Goal: Find specific page/section: Find specific page/section

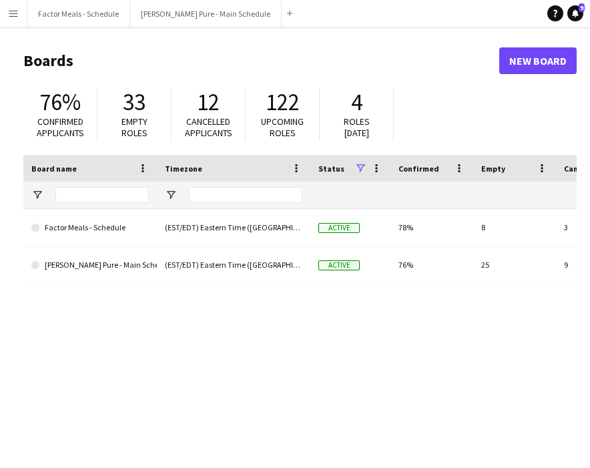
click at [15, 17] on app-icon "Menu" at bounding box center [13, 13] width 11 height 11
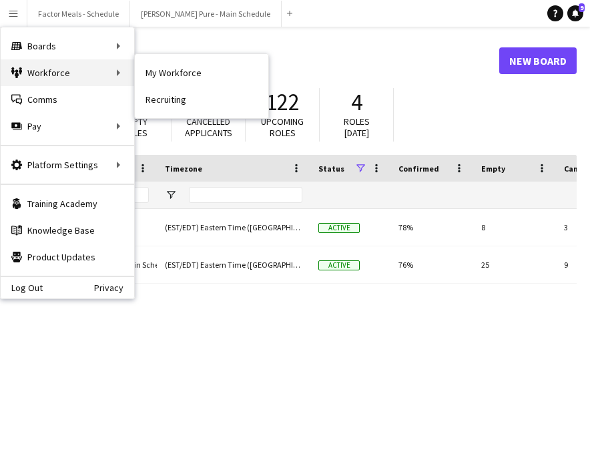
click at [41, 68] on div "Workforce Workforce" at bounding box center [67, 72] width 133 height 27
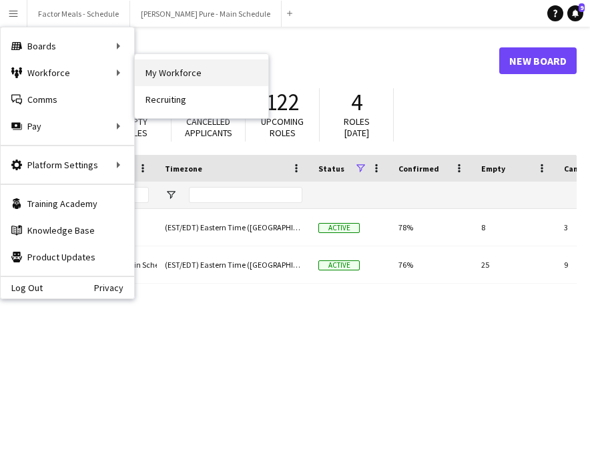
click at [181, 69] on link "My Workforce" at bounding box center [201, 72] width 133 height 27
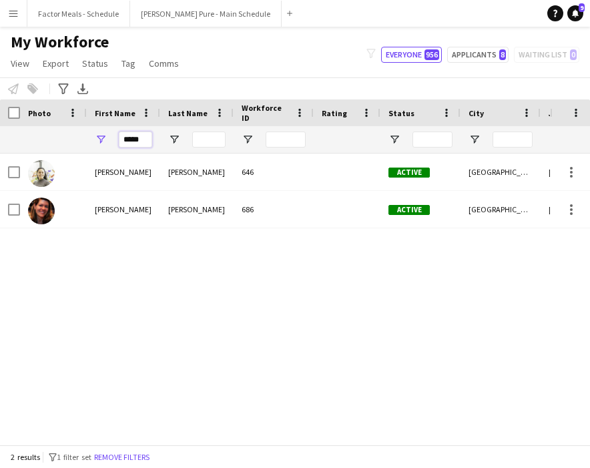
drag, startPoint x: 144, startPoint y: 139, endPoint x: 89, endPoint y: 139, distance: 54.7
click at [88, 139] on div "*****" at bounding box center [123, 139] width 73 height 27
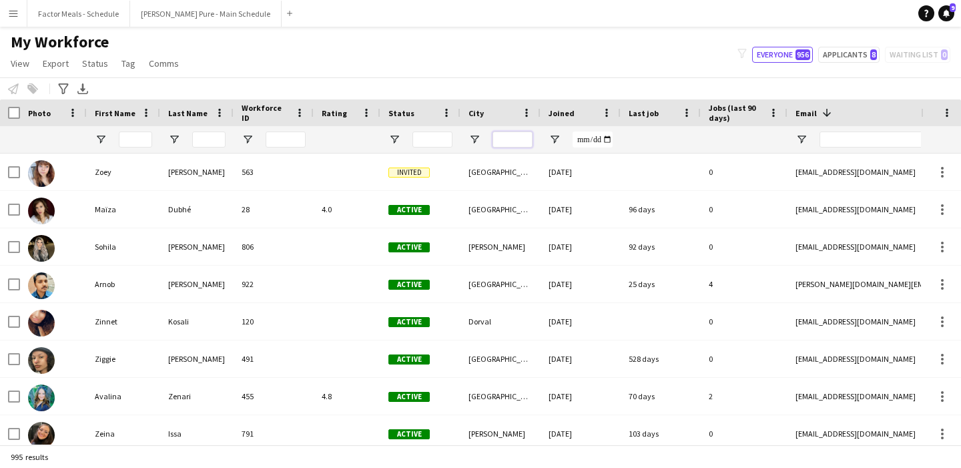
click at [504, 143] on input "City Filter Input" at bounding box center [512, 139] width 40 height 16
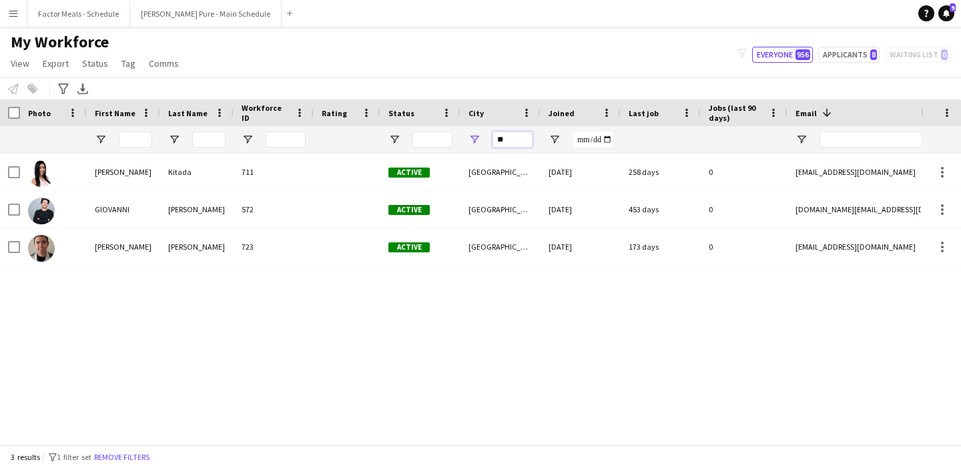
type input "*"
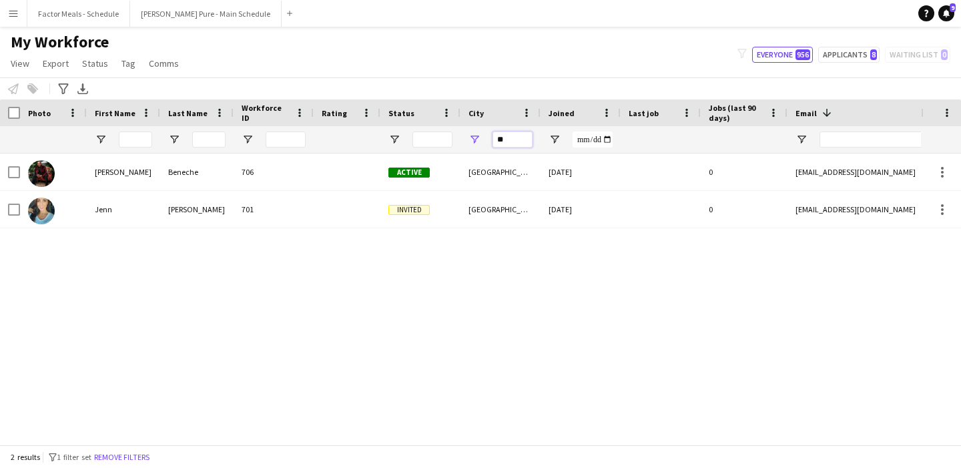
type input "*"
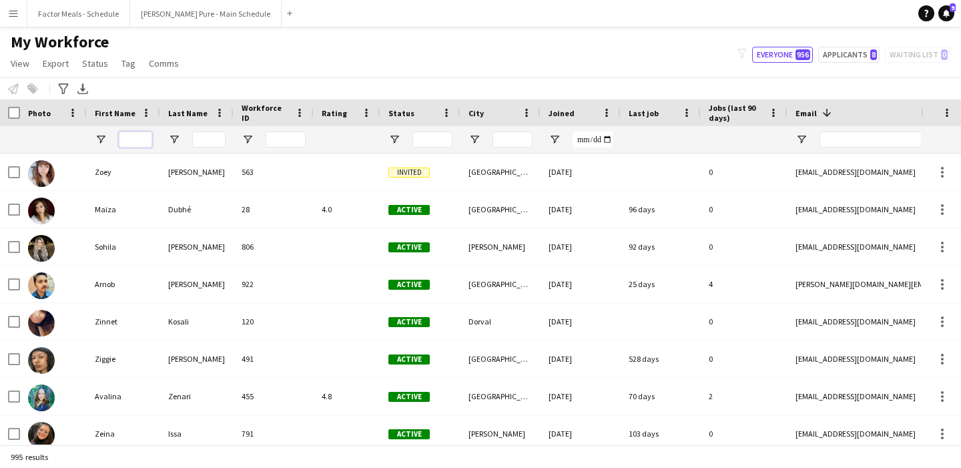
click at [144, 135] on input "First Name Filter Input" at bounding box center [135, 139] width 33 height 16
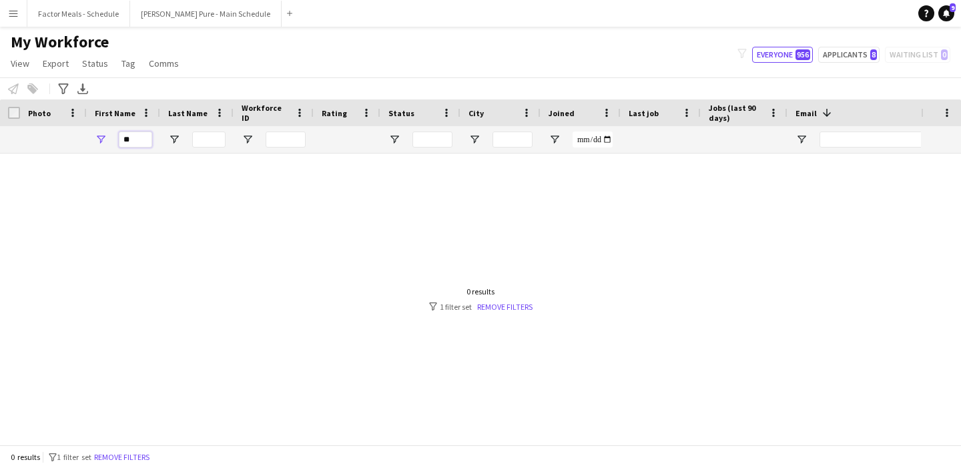
type input "*"
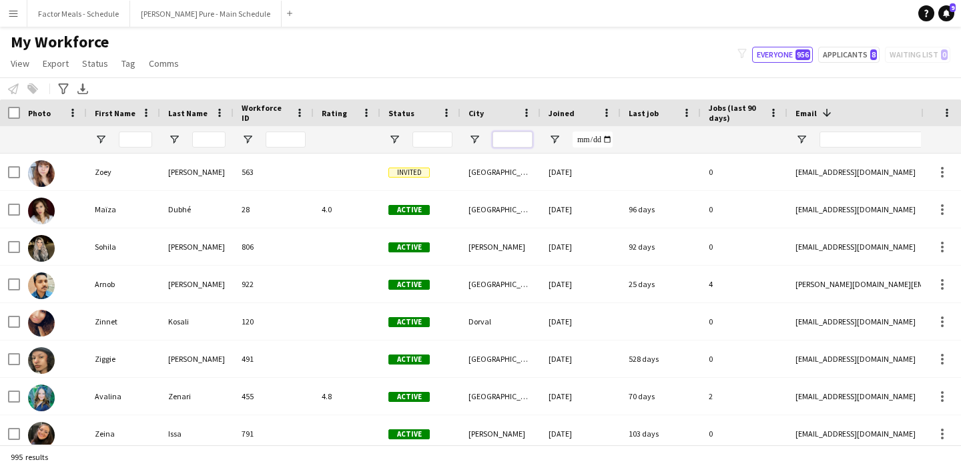
click at [520, 134] on input "City Filter Input" at bounding box center [512, 139] width 40 height 16
click at [138, 139] on input "First Name Filter Input" at bounding box center [135, 139] width 33 height 16
type input "******"
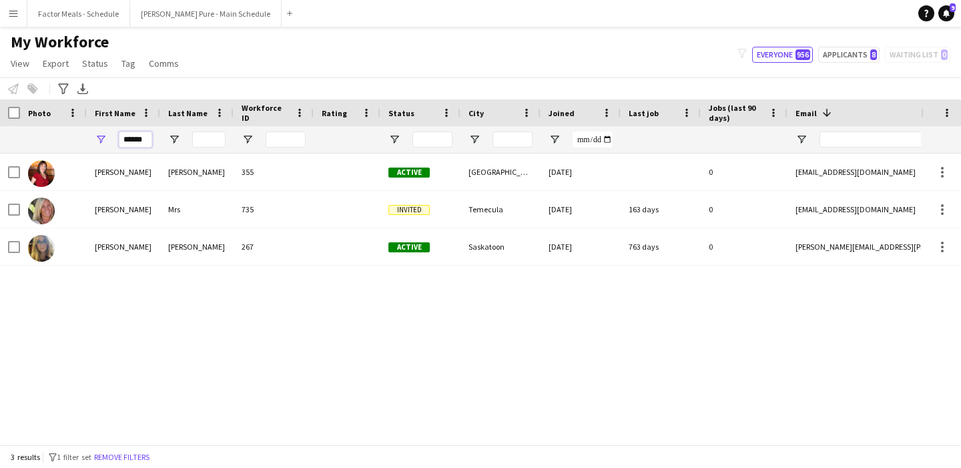
drag, startPoint x: 146, startPoint y: 137, endPoint x: 73, endPoint y: 137, distance: 73.4
click at [70, 137] on div "******" at bounding box center [723, 139] width 1446 height 27
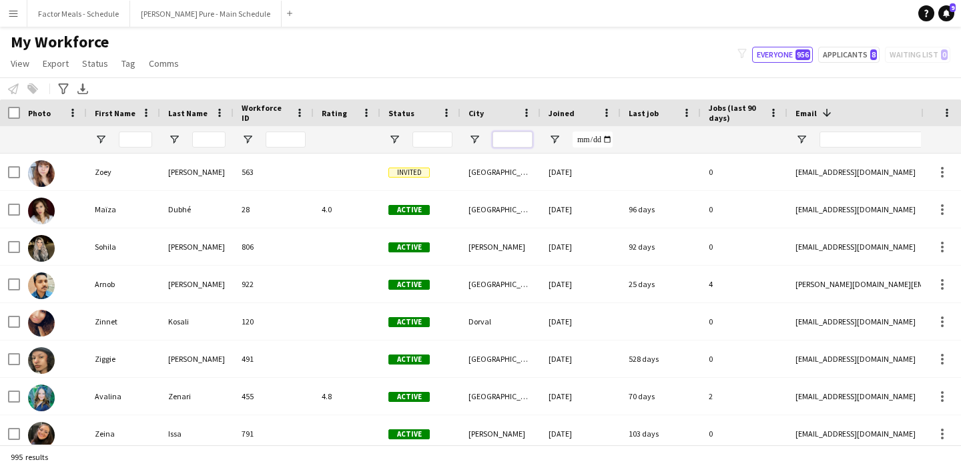
click at [506, 143] on input "City Filter Input" at bounding box center [512, 139] width 40 height 16
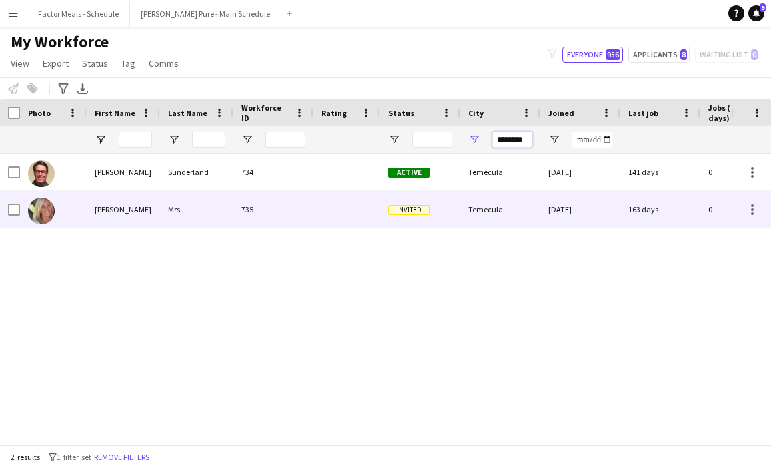
type input "********"
click at [137, 212] on div "[PERSON_NAME]" at bounding box center [123, 209] width 73 height 37
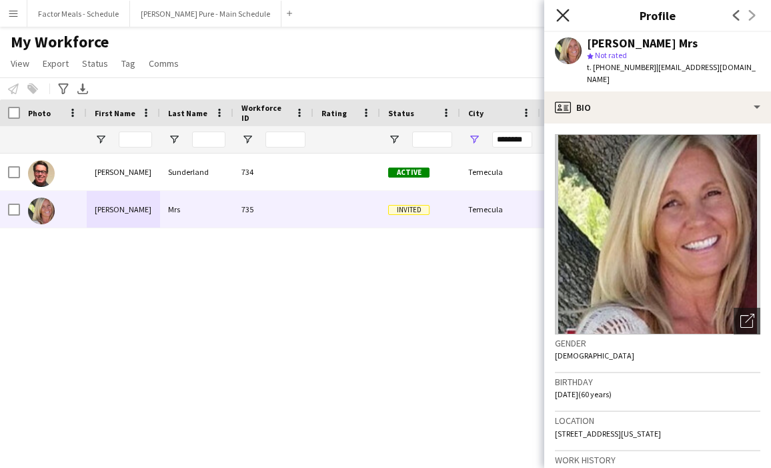
click at [558, 15] on icon "Close pop-in" at bounding box center [562, 15] width 13 height 13
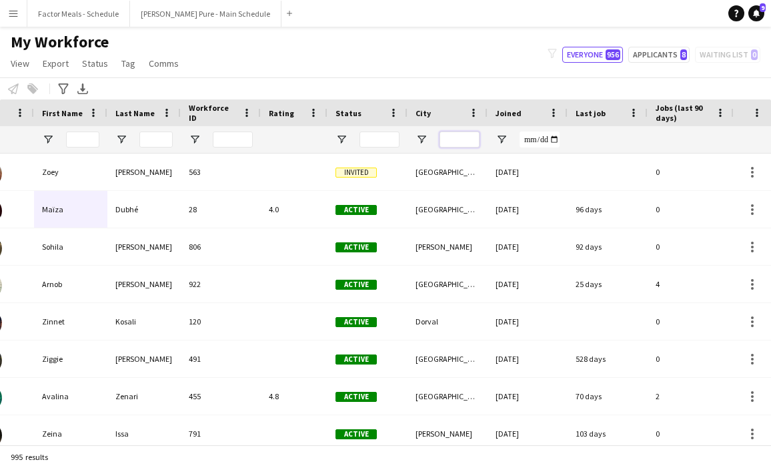
scroll to position [0, 46]
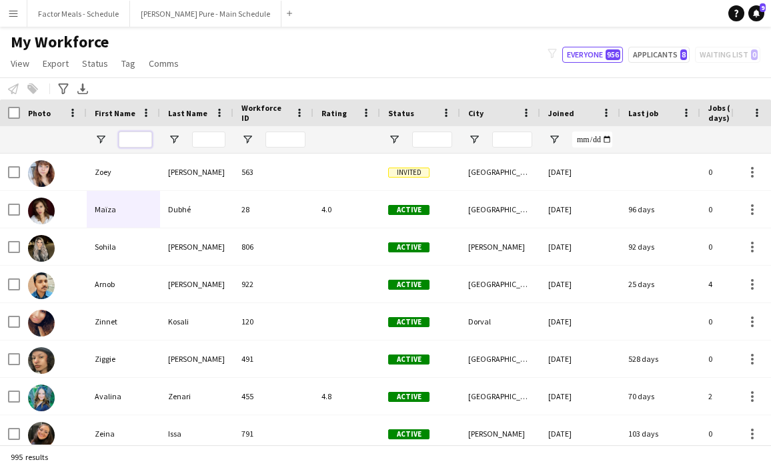
click at [142, 137] on input "First Name Filter Input" at bounding box center [135, 139] width 33 height 16
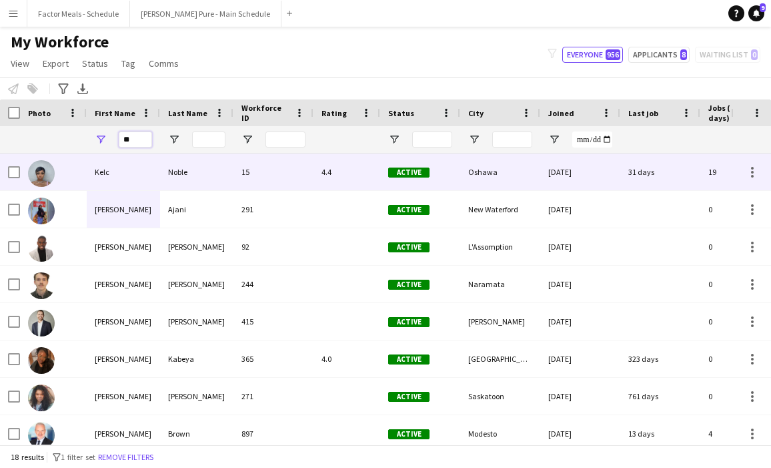
type input "*"
